Goal: Navigation & Orientation: Find specific page/section

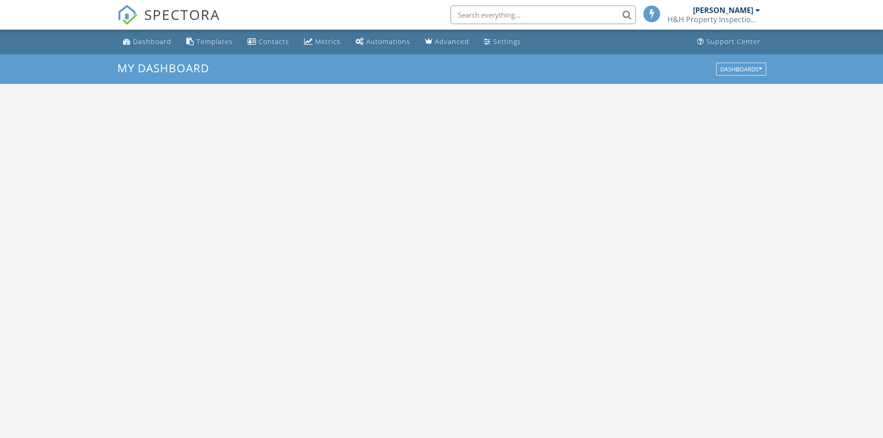
scroll to position [858, 897]
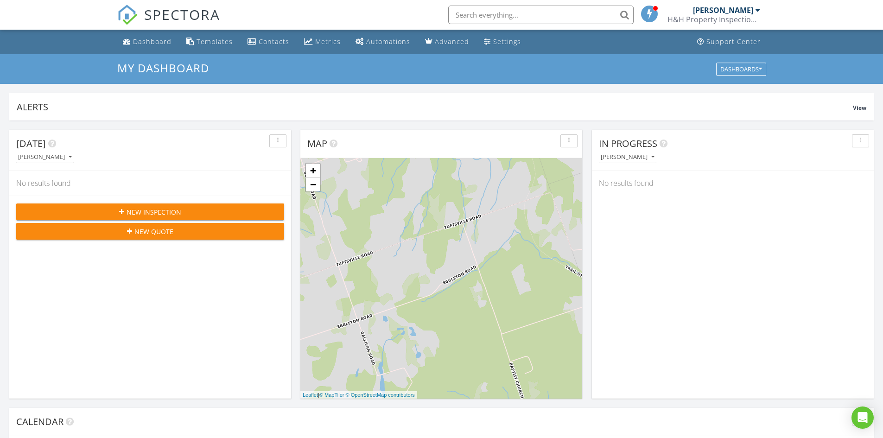
click at [651, 13] on span at bounding box center [649, 13] width 9 height 8
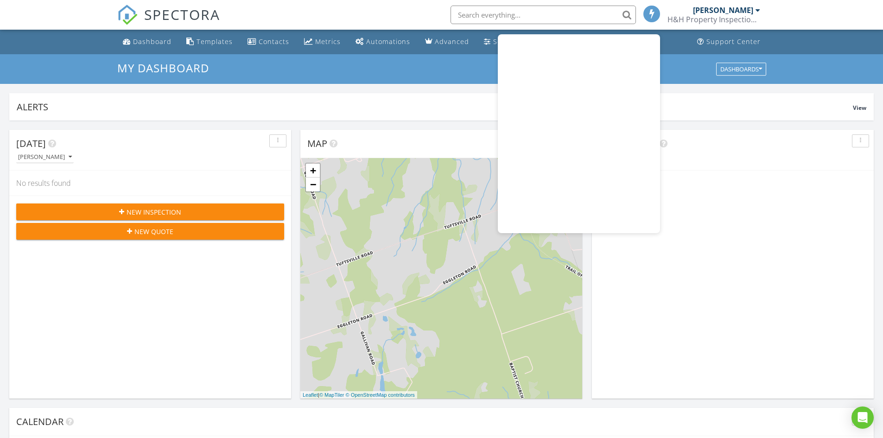
scroll to position [5, 5]
click at [150, 41] on div "Dashboard" at bounding box center [152, 41] width 38 height 9
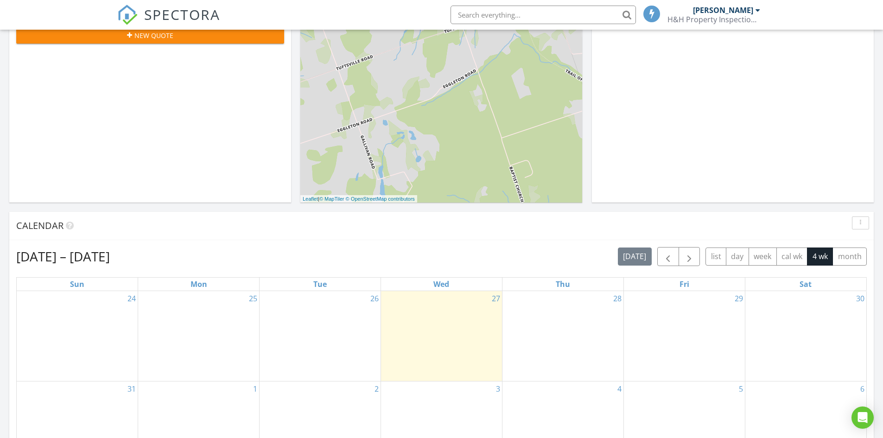
scroll to position [78, 0]
